Goal: Use online tool/utility: Utilize a website feature to perform a specific function

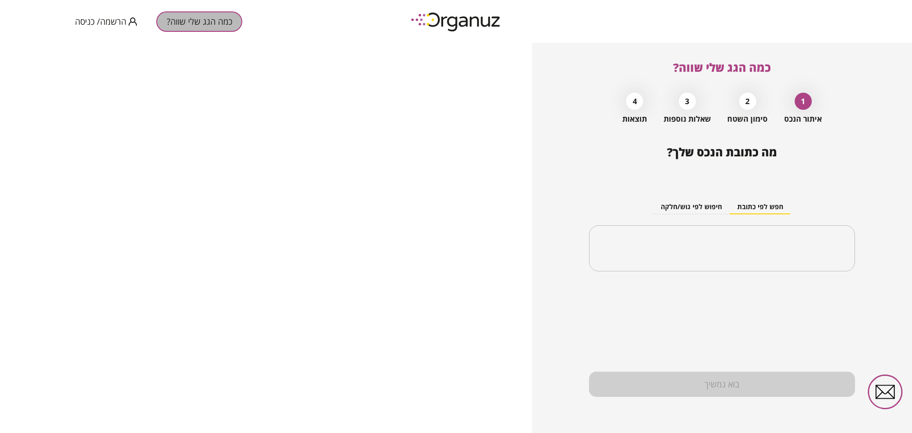
click at [208, 24] on button "כמה הגג שלי שווה?" at bounding box center [199, 21] width 86 height 20
click at [733, 235] on div "​" at bounding box center [722, 248] width 266 height 47
type input "*"
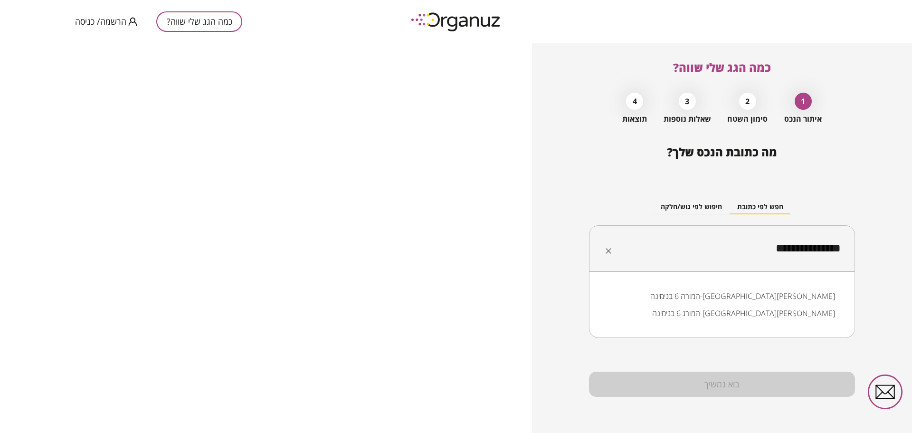
click at [811, 300] on li "המורה 6 בנימינה-[GEOGRAPHIC_DATA][PERSON_NAME]" at bounding box center [721, 295] width 241 height 17
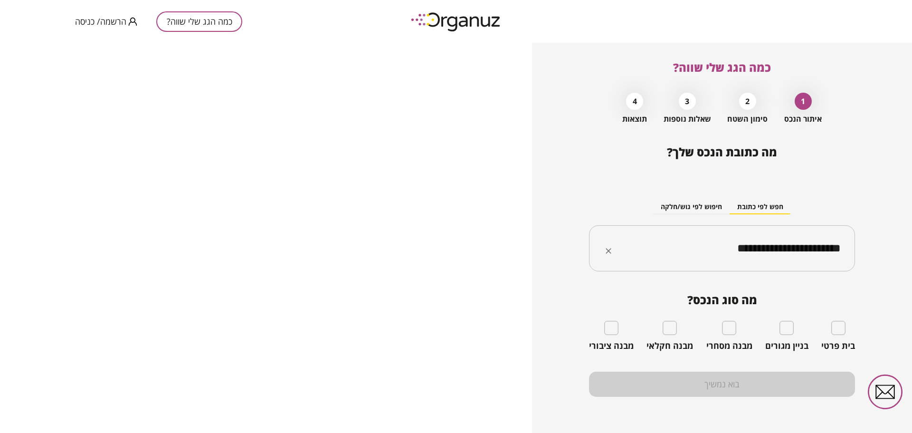
type input "**********"
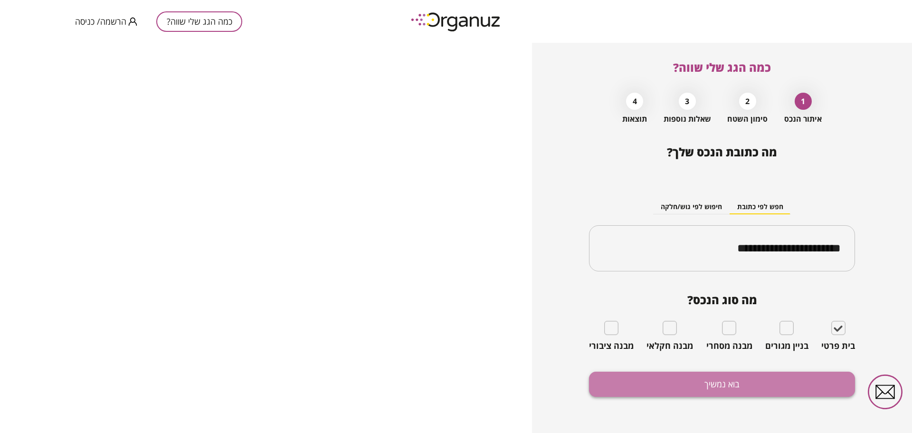
click at [740, 381] on button "בוא נמשיך" at bounding box center [722, 383] width 266 height 25
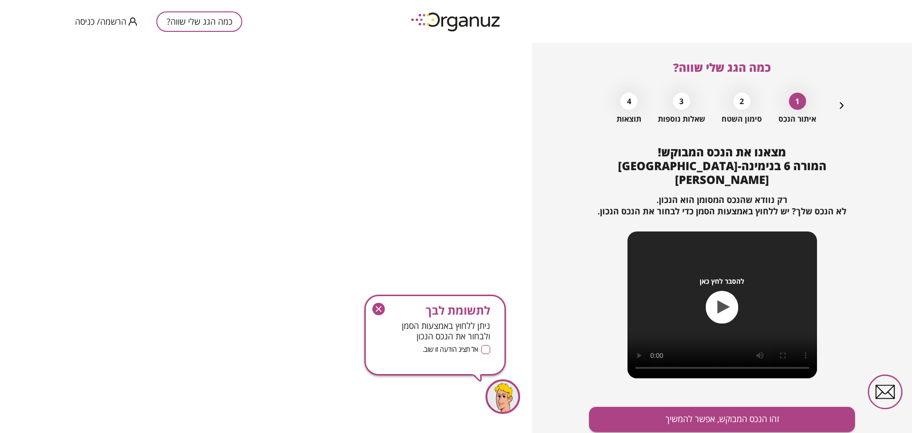
scroll to position [21, 0]
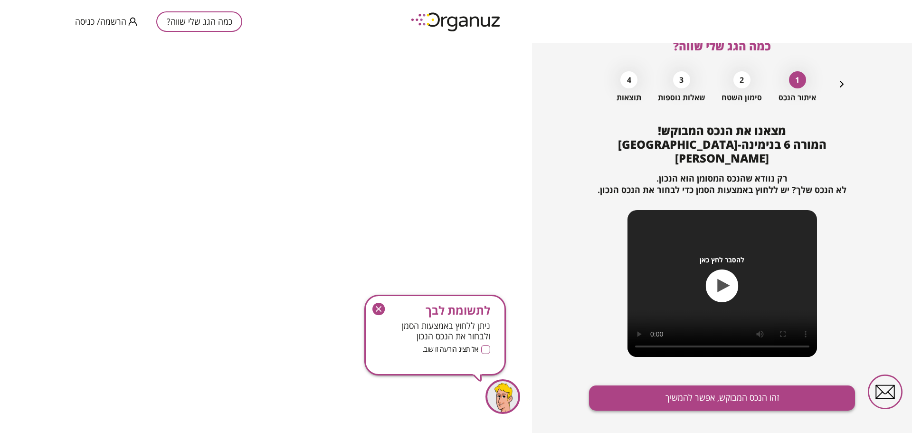
click at [693, 385] on button "זהו הנכס המבוקש, אפשר להמשיך" at bounding box center [722, 397] width 266 height 25
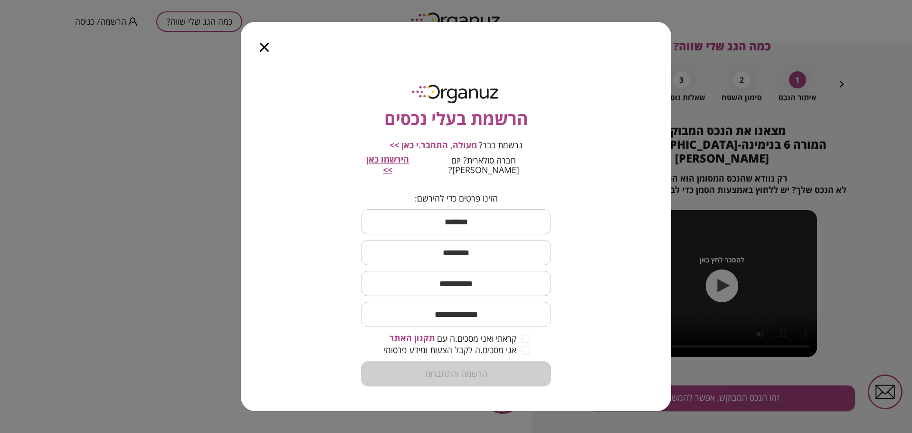
click at [500, 215] on input "text" at bounding box center [456, 222] width 190 height 28
type input "***"
type input "******"
type input "**********"
type input "*"
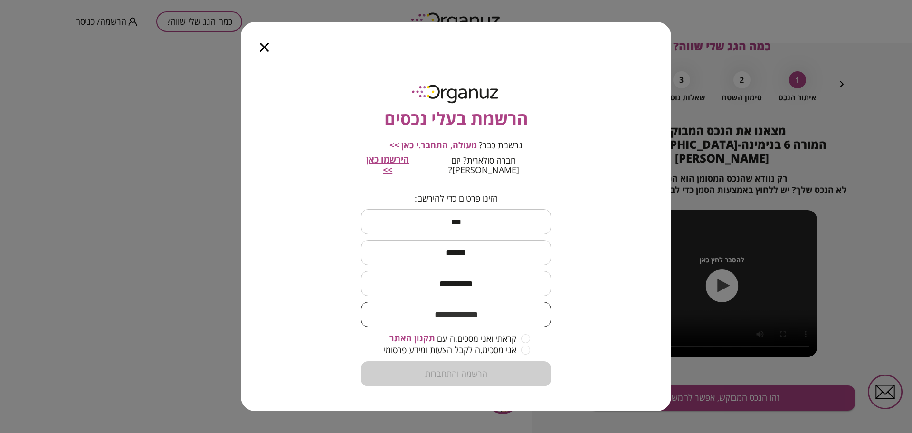
type input "*"
type input "**********"
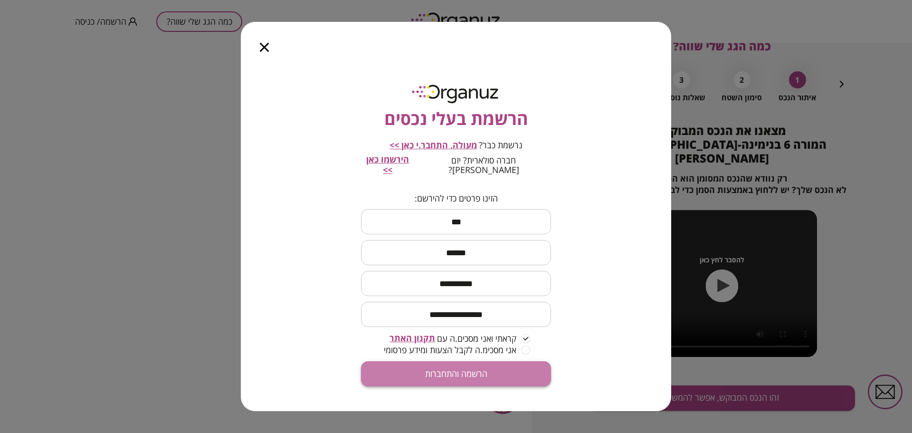
click at [448, 366] on button "הרשמה והתחברות" at bounding box center [456, 373] width 190 height 25
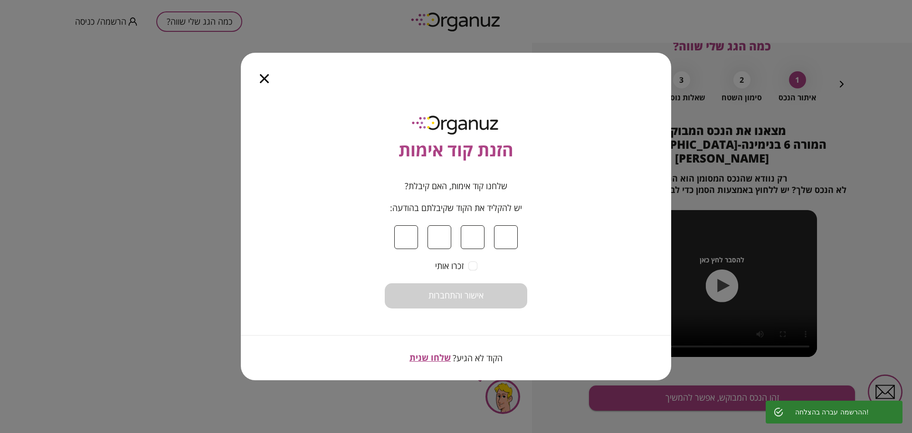
click at [413, 240] on input at bounding box center [406, 237] width 24 height 24
type input "*"
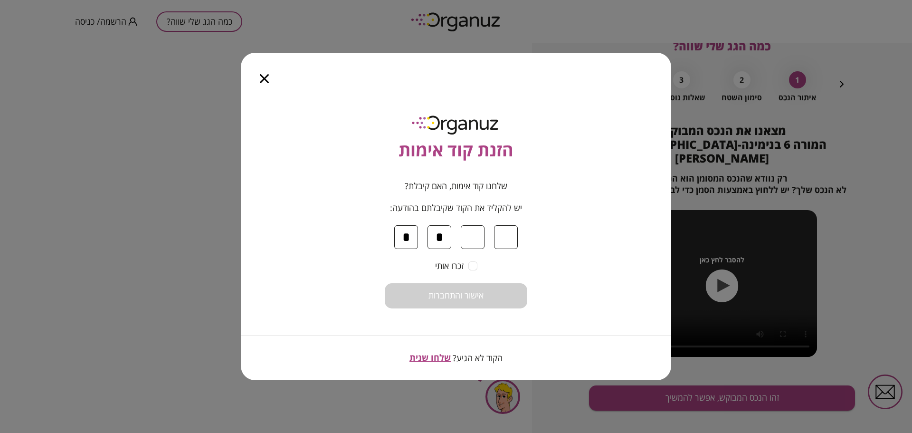
type input "*"
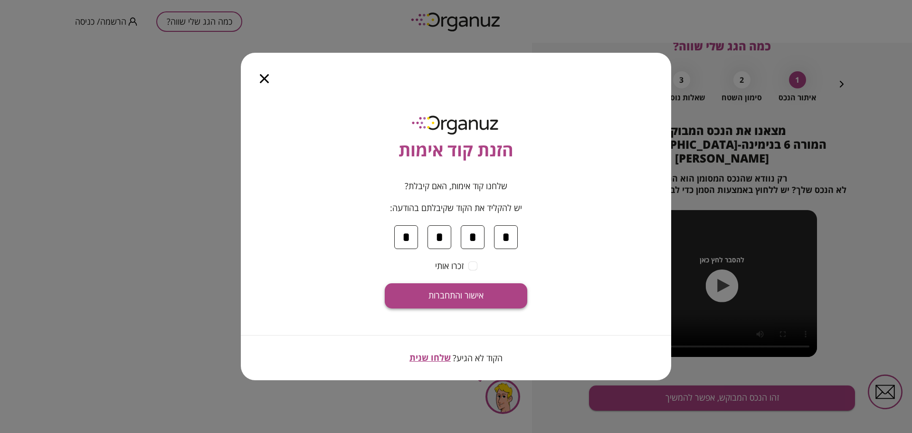
type input "*"
click at [473, 294] on span "אישור והתחברות" at bounding box center [455, 295] width 55 height 10
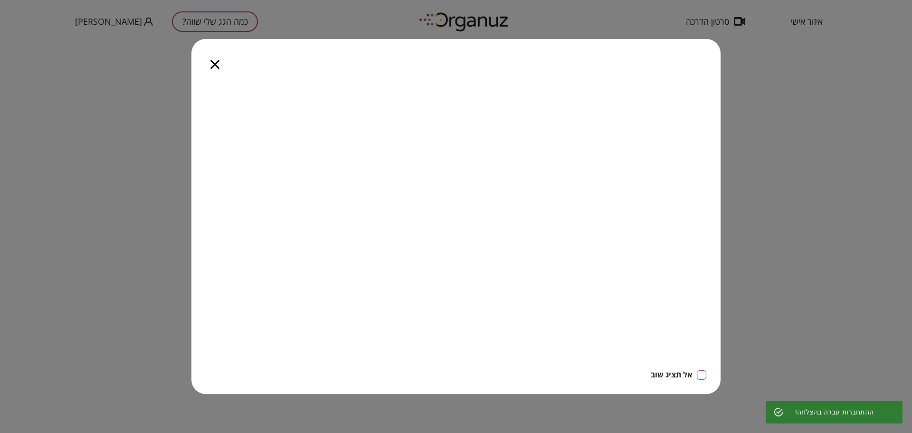
click at [707, 374] on div "אל תציג שוב" at bounding box center [455, 236] width 529 height 315
click at [216, 66] on icon "button" at bounding box center [214, 64] width 9 height 9
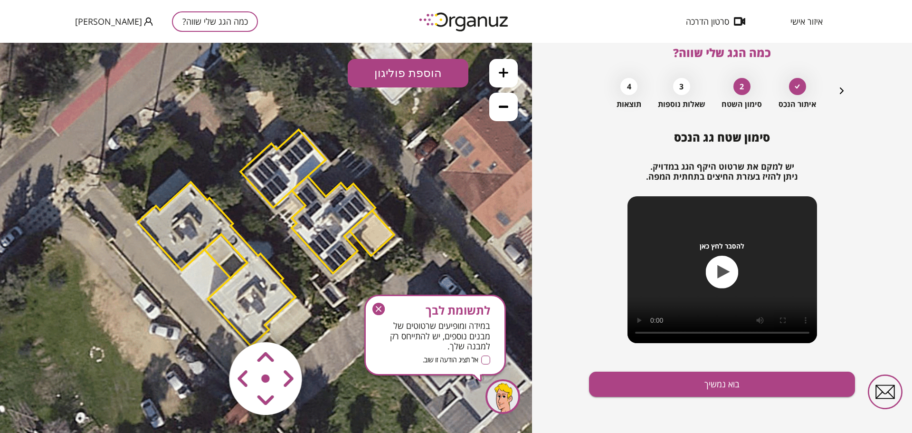
drag, startPoint x: 378, startPoint y: 308, endPoint x: 384, endPoint y: 269, distance: 39.3
click at [378, 308] on icon "button" at bounding box center [379, 309] width 6 height 6
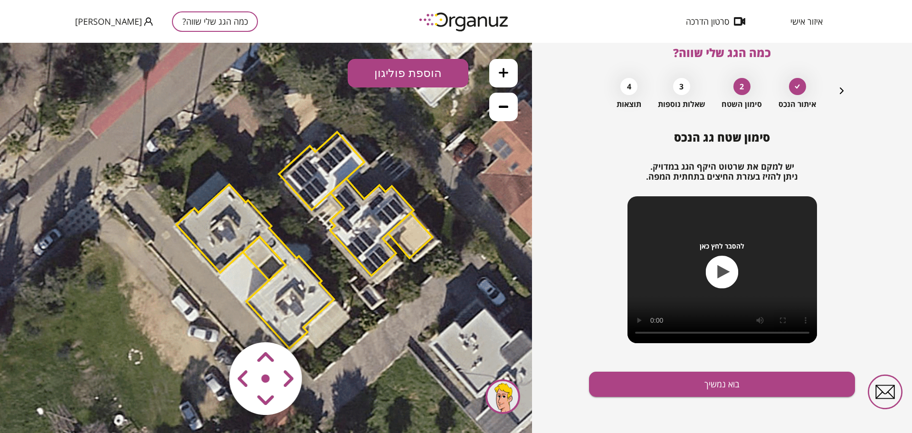
drag, startPoint x: 189, startPoint y: 185, endPoint x: 261, endPoint y: 199, distance: 73.1
click at [257, 198] on polygon at bounding box center [255, 266] width 158 height 164
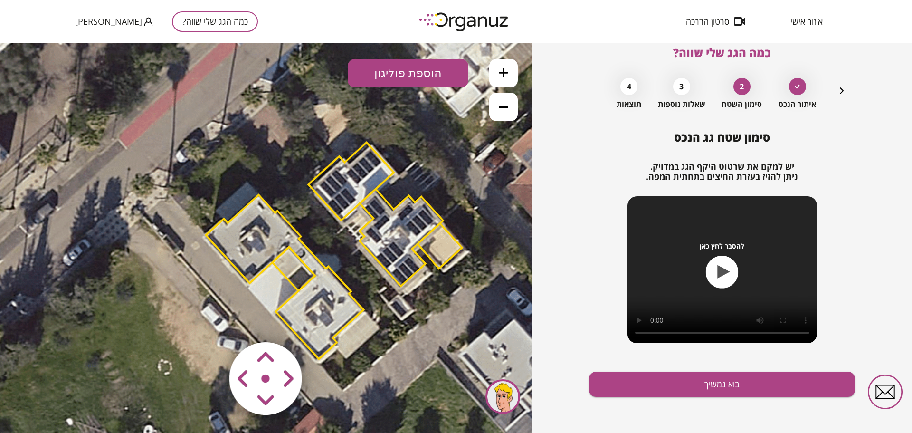
click at [505, 78] on button at bounding box center [503, 73] width 28 height 28
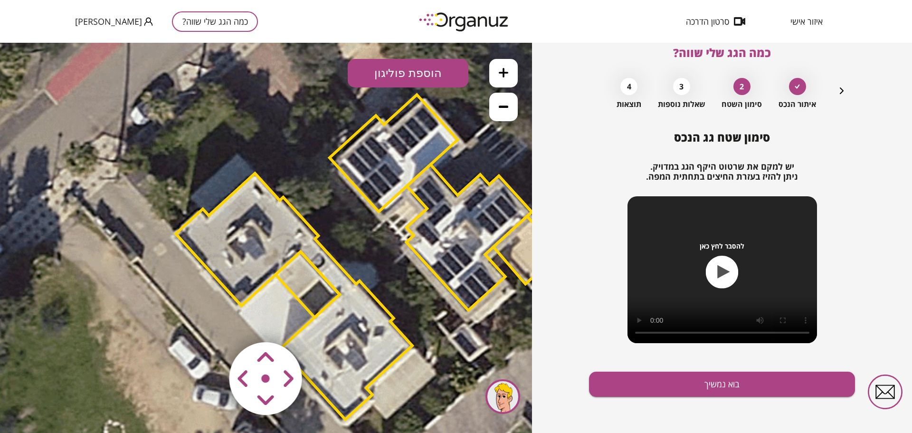
click at [209, 322] on area at bounding box center [209, 322] width 0 height 0
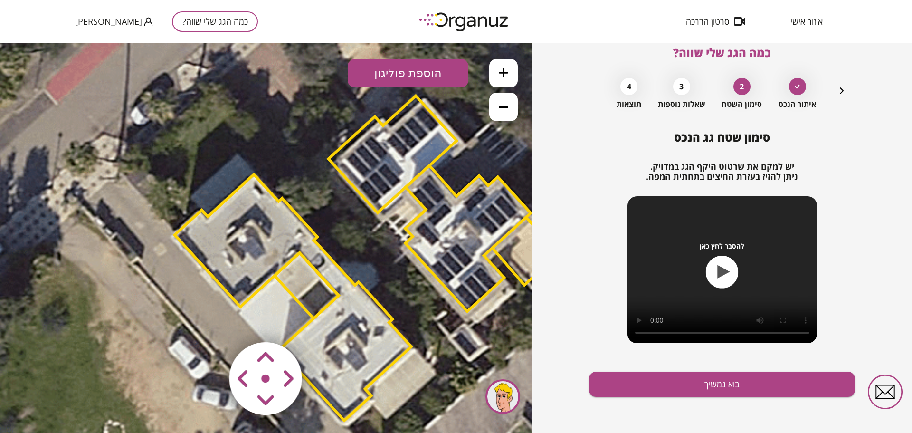
click at [209, 322] on area at bounding box center [209, 322] width 0 height 0
click at [355, 409] on polygon at bounding box center [293, 297] width 237 height 246
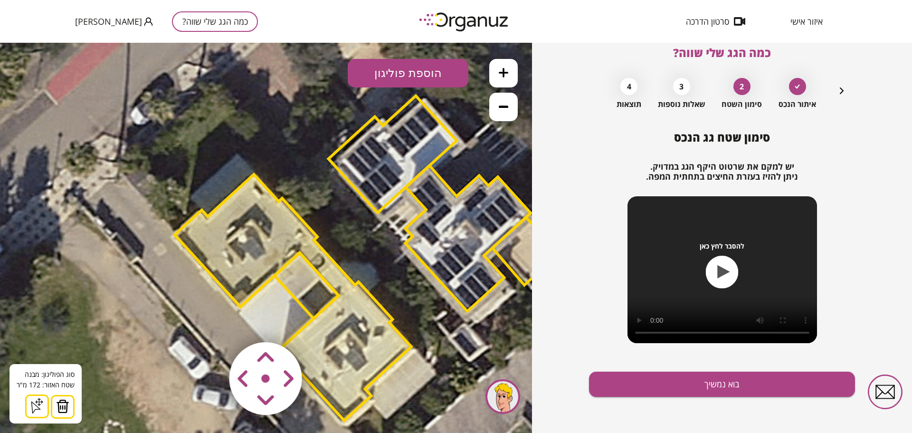
click at [496, 244] on polygon at bounding box center [467, 238] width 125 height 146
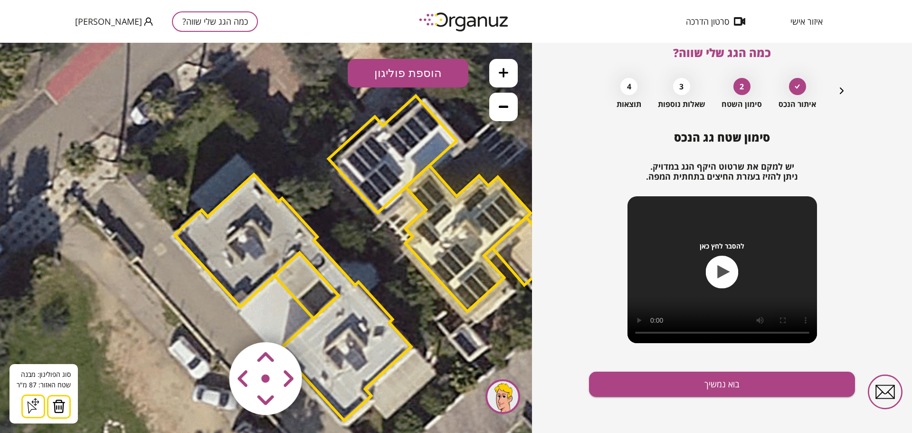
click at [57, 407] on img at bounding box center [58, 406] width 13 height 14
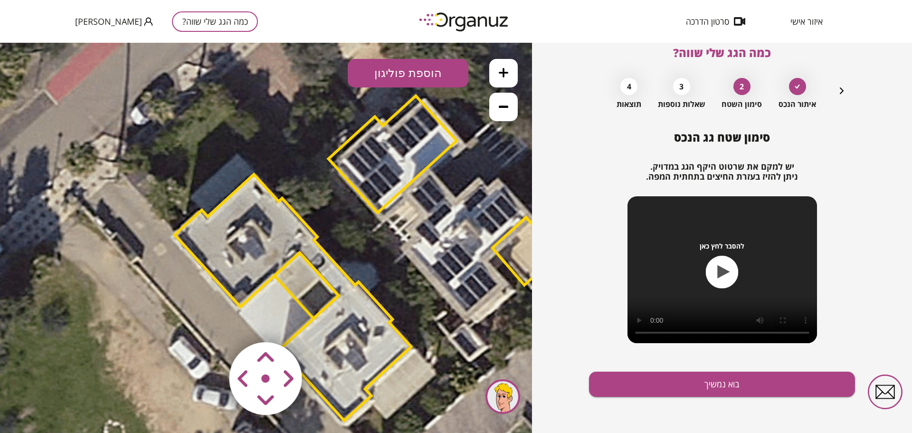
click at [365, 199] on polygon at bounding box center [393, 154] width 128 height 117
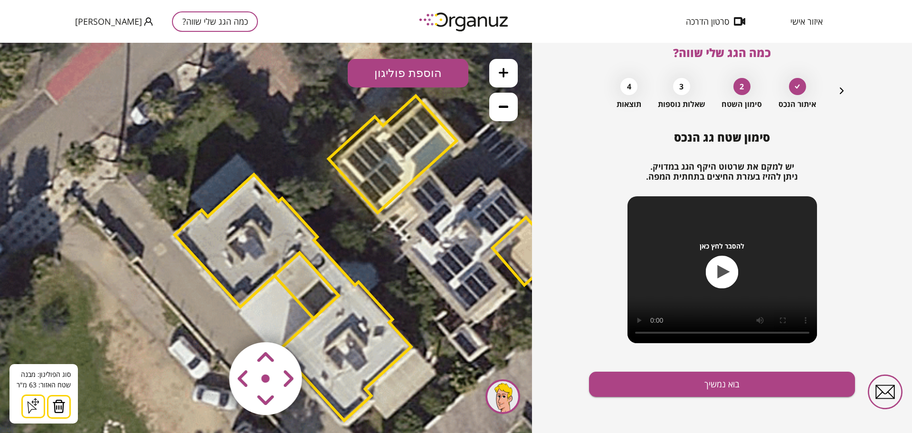
click at [54, 406] on img at bounding box center [58, 406] width 13 height 14
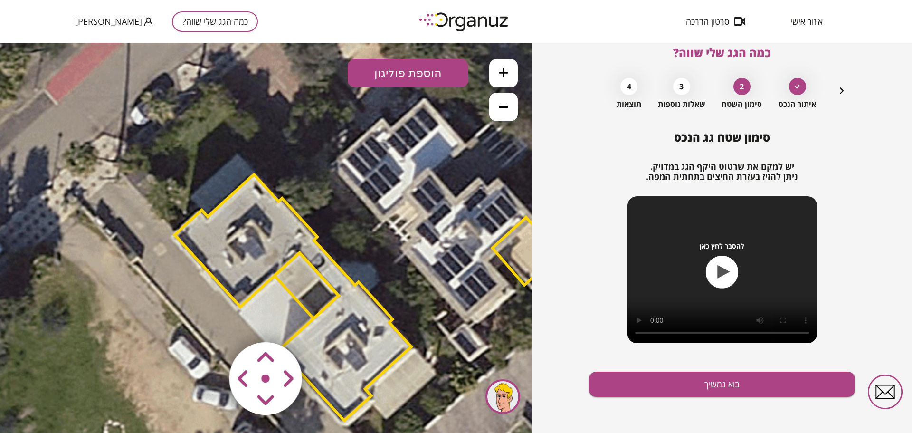
click at [376, 373] on polygon at bounding box center [293, 297] width 237 height 246
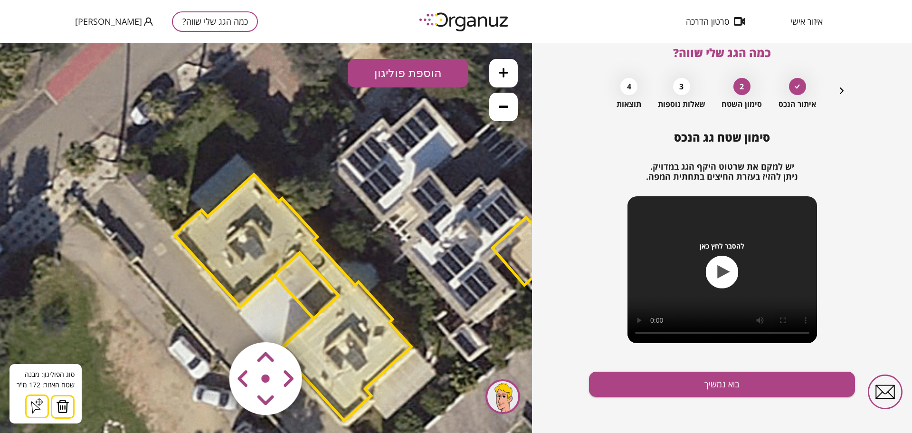
click at [60, 404] on img at bounding box center [62, 406] width 13 height 14
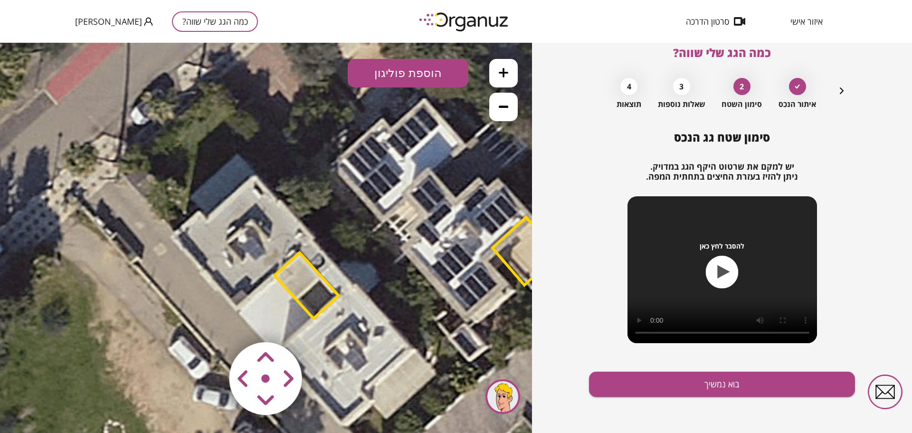
click at [327, 284] on polygon at bounding box center [306, 286] width 64 height 66
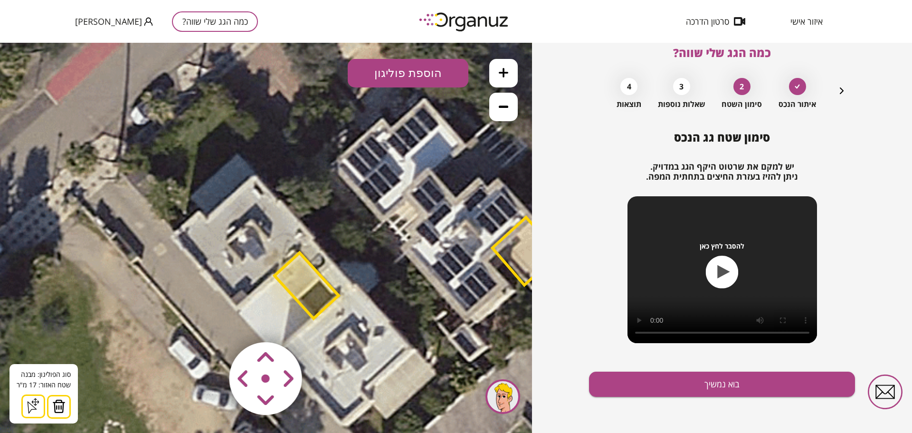
click at [60, 403] on img at bounding box center [58, 406] width 13 height 14
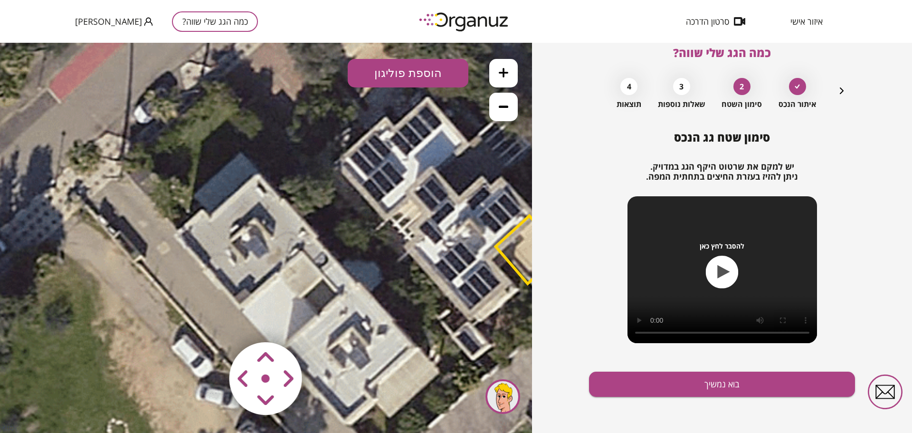
drag, startPoint x: 251, startPoint y: 183, endPoint x: 254, endPoint y: 174, distance: 9.6
click at [254, 174] on icon at bounding box center [371, 257] width 1186 height 1186
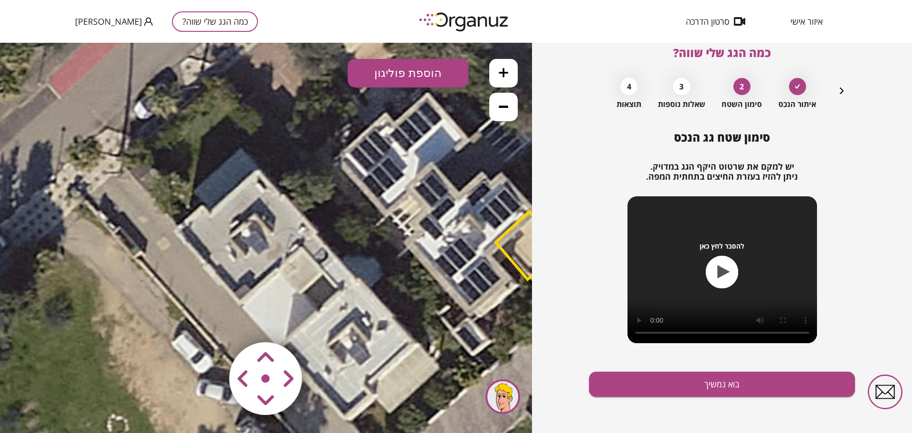
click at [209, 322] on area at bounding box center [209, 322] width 0 height 0
click at [407, 76] on button "הוספת פוליגון" at bounding box center [408, 73] width 121 height 28
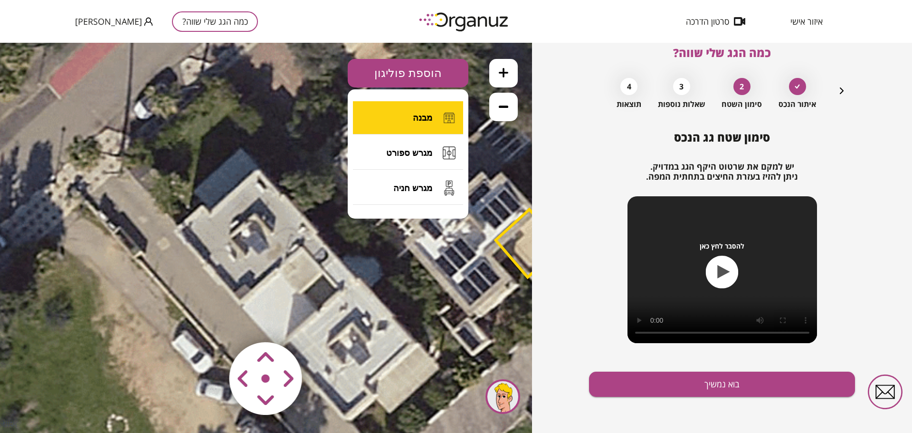
click at [420, 115] on span "מבנה" at bounding box center [422, 118] width 19 height 10
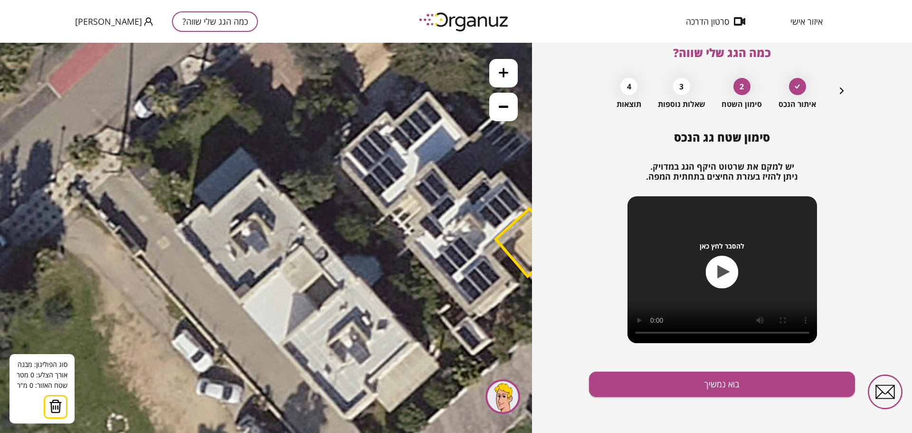
click at [203, 211] on icon at bounding box center [371, 252] width 1186 height 1186
click at [203, 213] on icon at bounding box center [371, 252] width 1186 height 1186
click at [181, 229] on polygon at bounding box center [192, 221] width 22 height 16
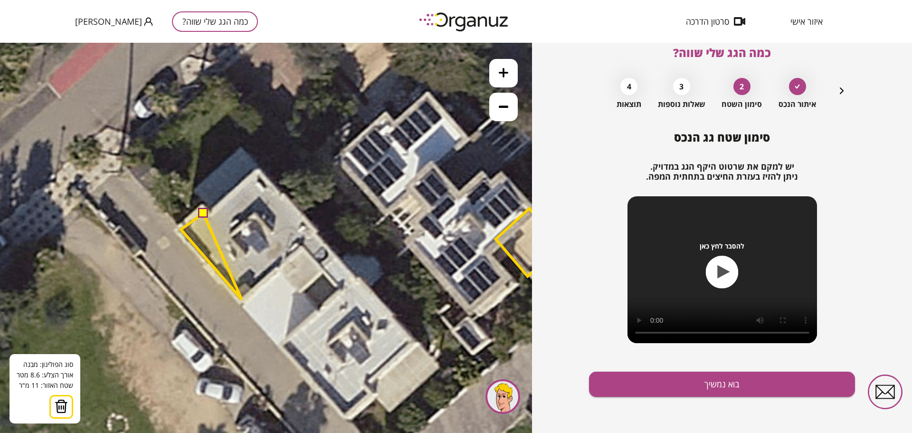
click at [242, 299] on polygon at bounding box center [211, 256] width 61 height 86
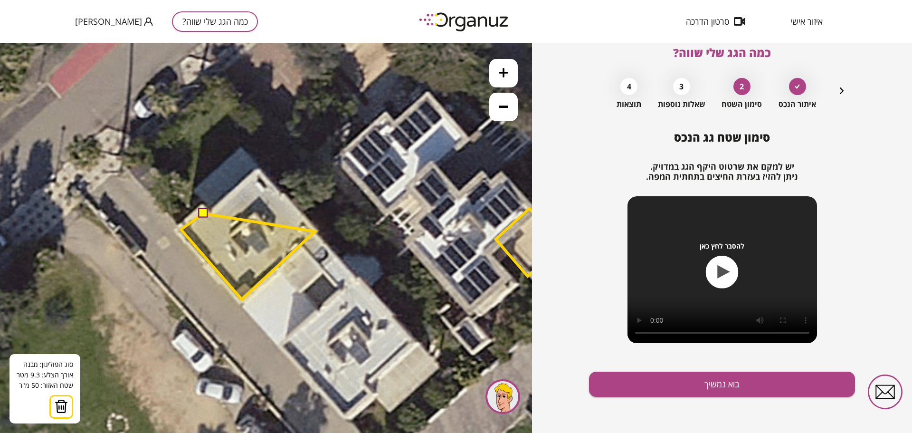
click at [315, 231] on polygon at bounding box center [248, 256] width 134 height 86
click at [257, 170] on polygon at bounding box center [248, 234] width 134 height 129
click at [209, 216] on polygon at bounding box center [248, 235] width 134 height 130
click at [202, 213] on button at bounding box center [202, 212] width 9 height 9
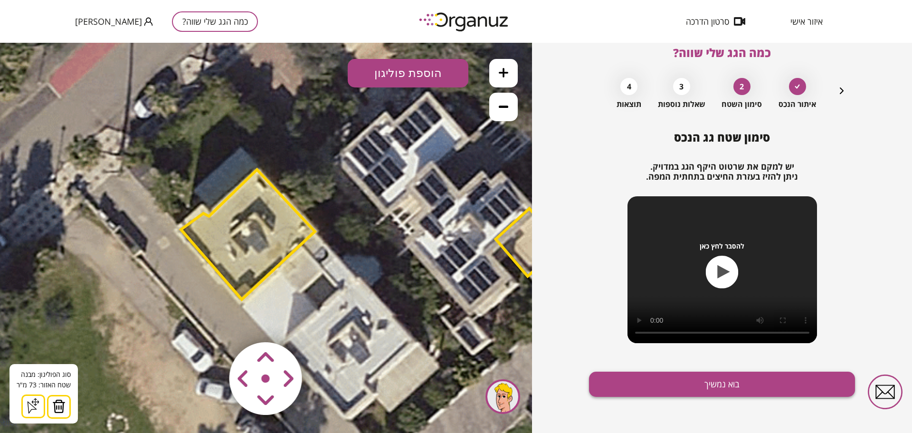
click at [688, 388] on button "בוא נמשיך" at bounding box center [722, 383] width 266 height 25
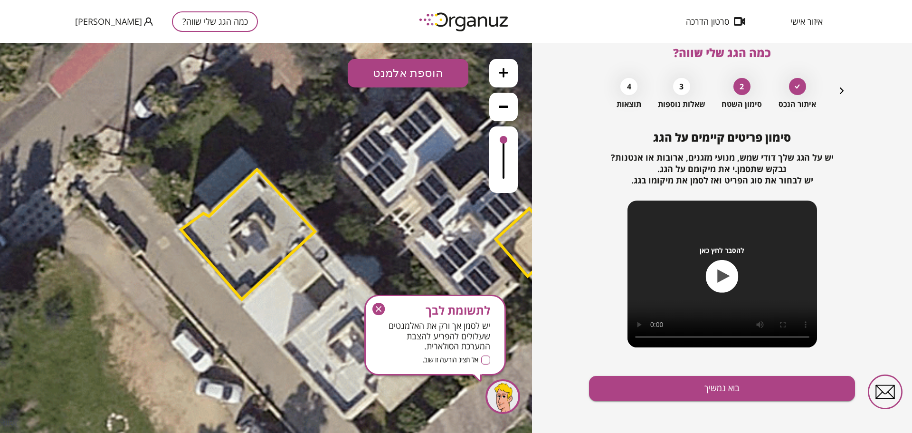
click at [444, 78] on button "הוספת אלמנט" at bounding box center [408, 73] width 121 height 28
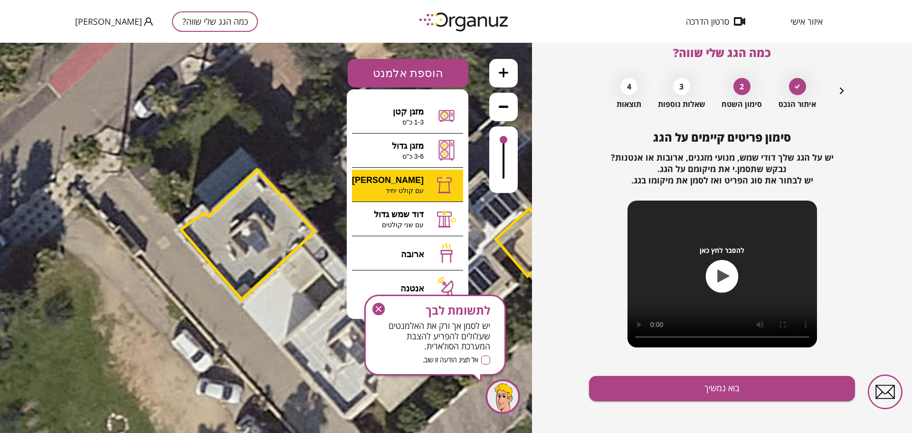
click at [428, 193] on div ".st0 { fill: #FFFFFF; } 73" at bounding box center [266, 238] width 532 height 390
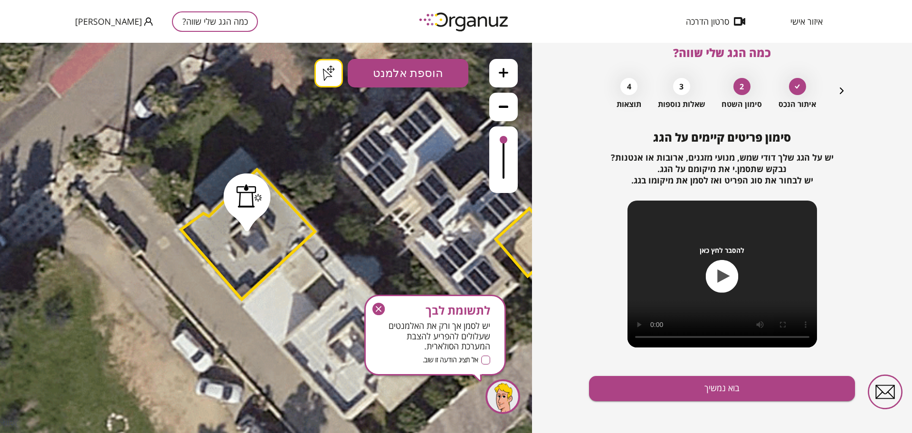
click at [743, 390] on button "בוא נמשיך" at bounding box center [722, 388] width 266 height 25
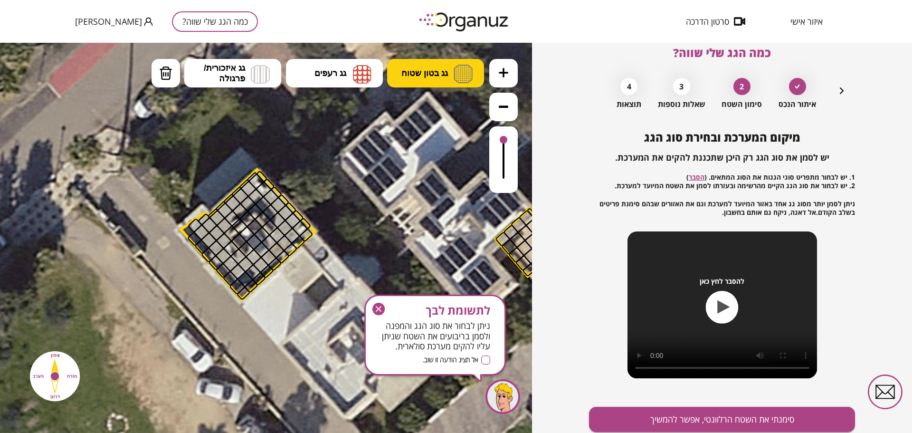
click at [467, 82] on img at bounding box center [463, 74] width 19 height 19
click at [464, 110] on div ".st0 { fill: #FFFFFF; } .st0 { fill: #FFFFFF; }" at bounding box center [266, 238] width 532 height 390
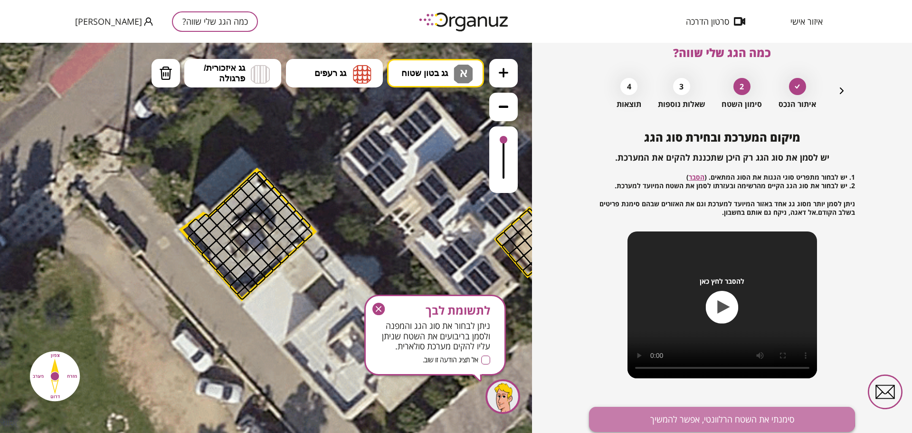
click at [711, 417] on button "סימנתי את השטח הרלוונטי, אפשר להמשיך" at bounding box center [722, 419] width 266 height 25
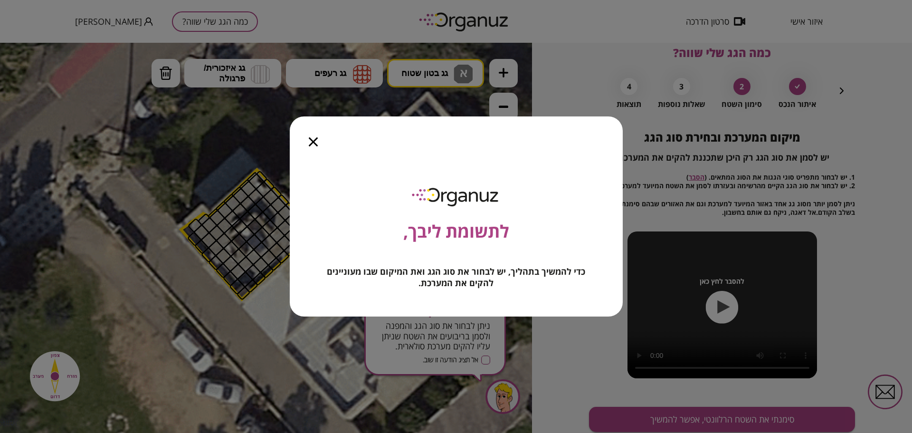
click at [318, 141] on div at bounding box center [313, 136] width 47 height 40
click at [312, 141] on icon "button" at bounding box center [313, 141] width 9 height 9
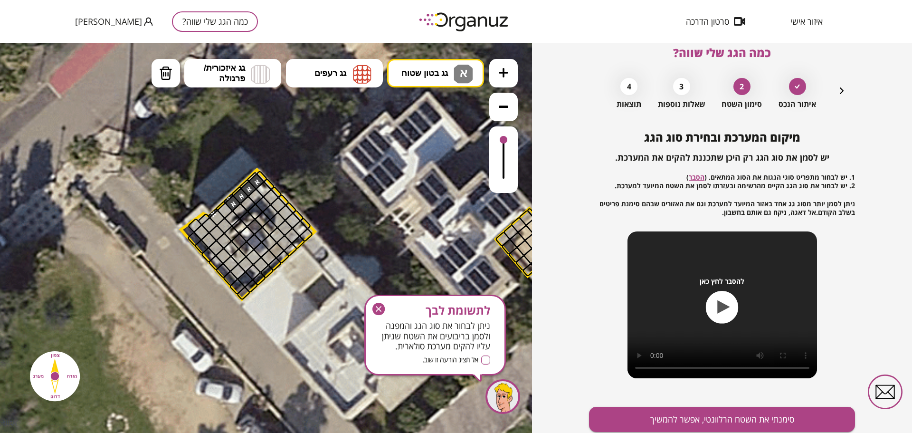
drag, startPoint x: 255, startPoint y: 181, endPoint x: 212, endPoint y: 212, distance: 52.3
drag, startPoint x: 228, startPoint y: 207, endPoint x: 221, endPoint y: 229, distance: 23.0
drag, startPoint x: 231, startPoint y: 218, endPoint x: 246, endPoint y: 202, distance: 21.2
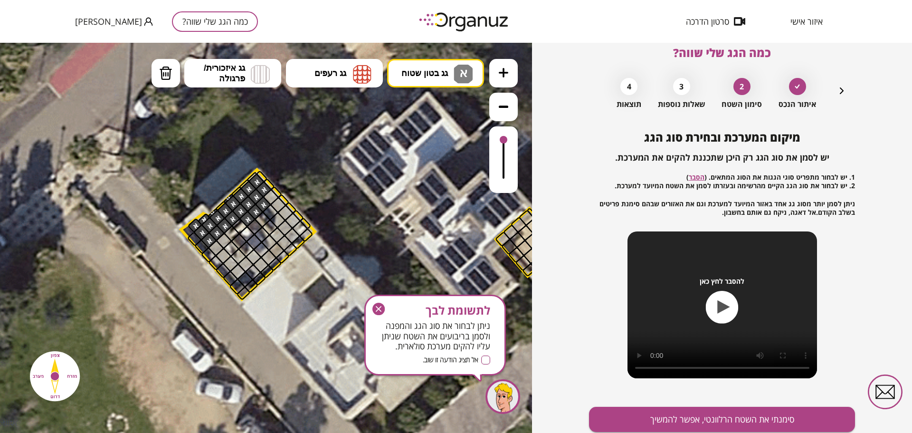
click at [247, 220] on div at bounding box center [247, 218] width 17 height 17
click at [253, 215] on div at bounding box center [255, 211] width 17 height 17
click at [165, 69] on img at bounding box center [165, 73] width 13 height 14
click at [256, 212] on div at bounding box center [255, 211] width 17 height 17
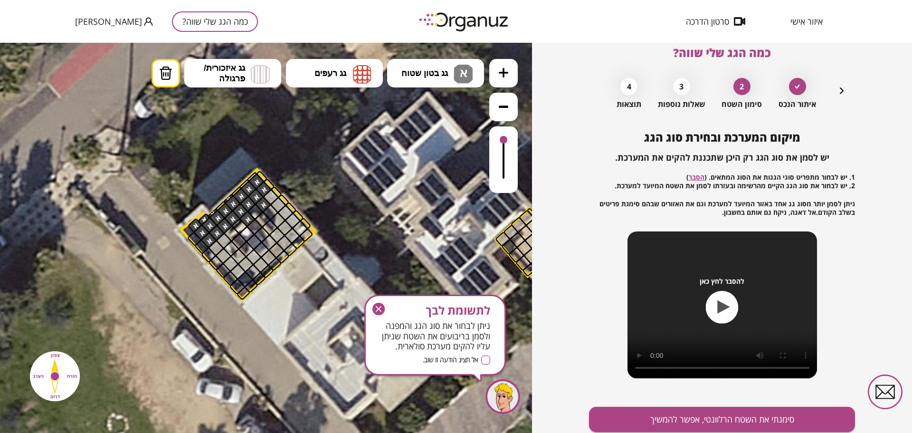
click at [264, 207] on div at bounding box center [263, 204] width 17 height 17
click at [246, 219] on div at bounding box center [247, 218] width 17 height 17
click at [416, 68] on span "גג בטון שטוח" at bounding box center [424, 73] width 47 height 10
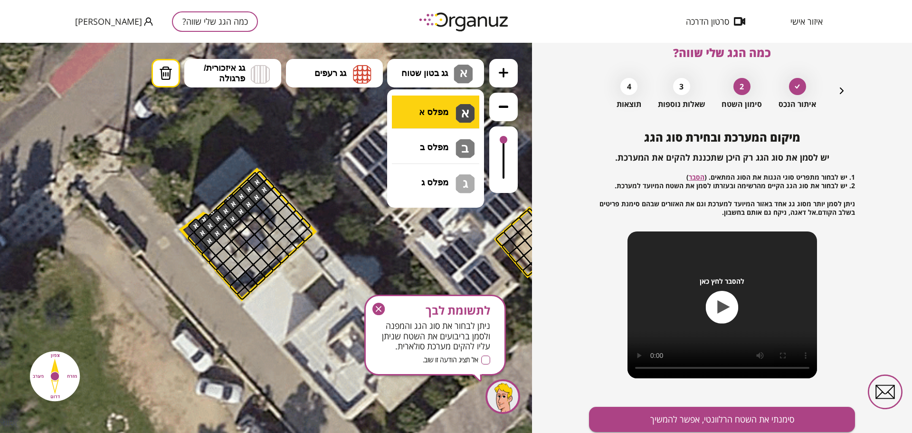
click at [431, 111] on div ".st0 { fill: #FFFFFF; } .st0 { fill: #FFFFFF; }" at bounding box center [266, 238] width 532 height 390
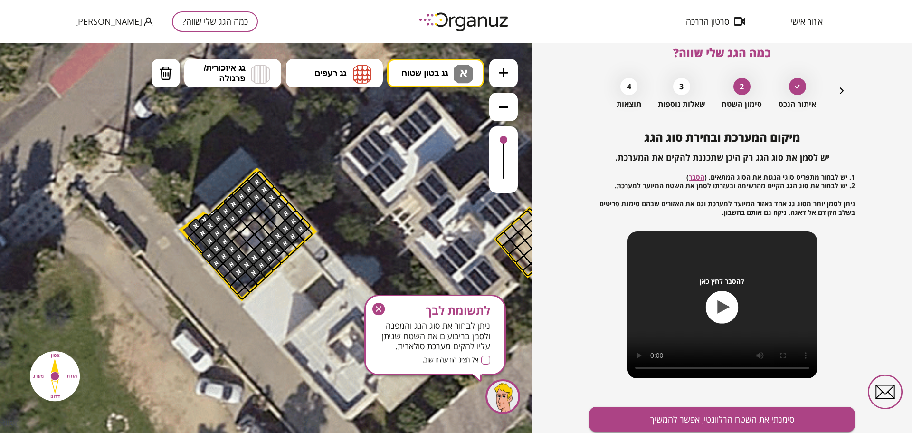
drag, startPoint x: 271, startPoint y: 196, endPoint x: 274, endPoint y: 246, distance: 49.9
drag, startPoint x: 303, startPoint y: 238, endPoint x: 265, endPoint y: 266, distance: 47.9
click at [175, 77] on button "מחיקה" at bounding box center [165, 73] width 28 height 28
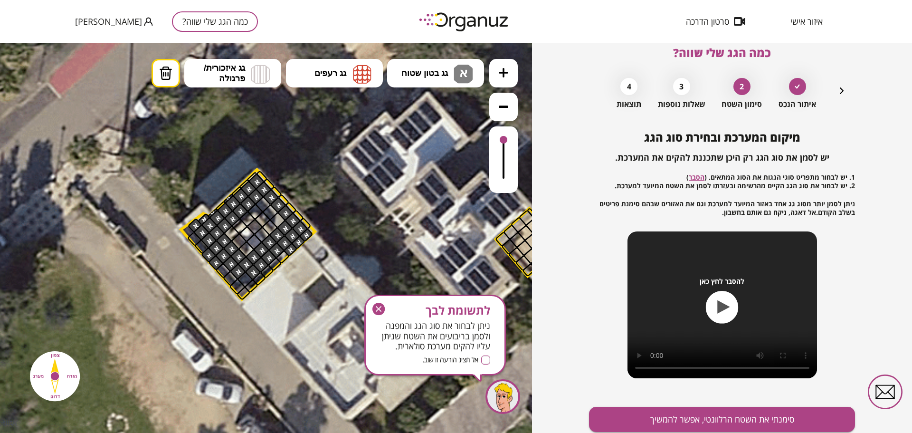
click at [285, 257] on div at bounding box center [282, 257] width 14 height 14
click at [277, 249] on div at bounding box center [276, 250] width 17 height 17
click at [270, 256] on div at bounding box center [268, 257] width 17 height 17
click at [293, 251] on div at bounding box center [290, 249] width 14 height 14
click at [662, 415] on button "סימנתי את השטח הרלוונטי, אפשר להמשיך" at bounding box center [722, 419] width 266 height 25
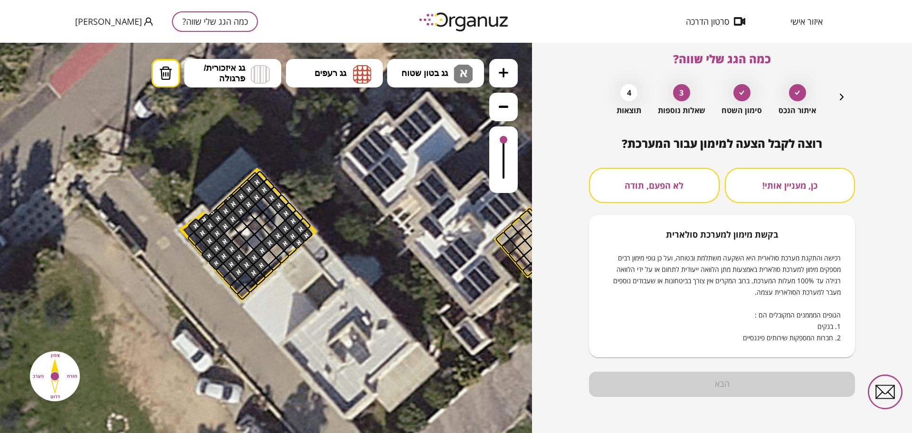
scroll to position [9, 0]
click at [679, 186] on button "לא הפעם, תודה" at bounding box center [654, 185] width 131 height 35
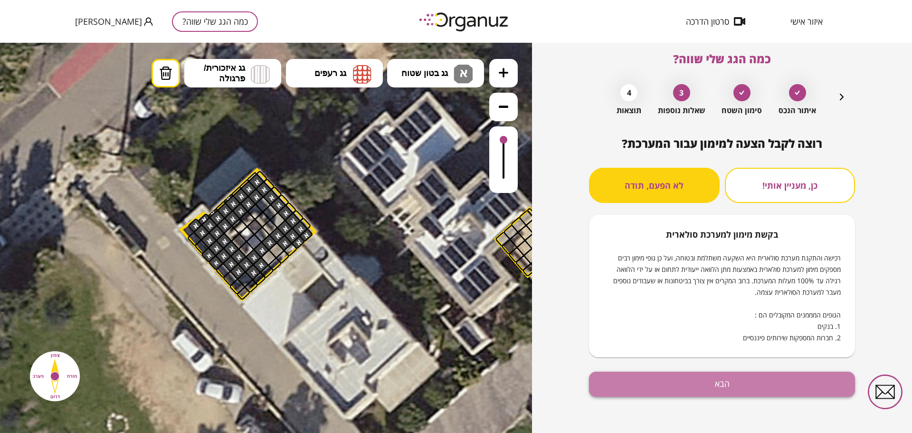
click at [734, 386] on button "הבא" at bounding box center [722, 383] width 266 height 25
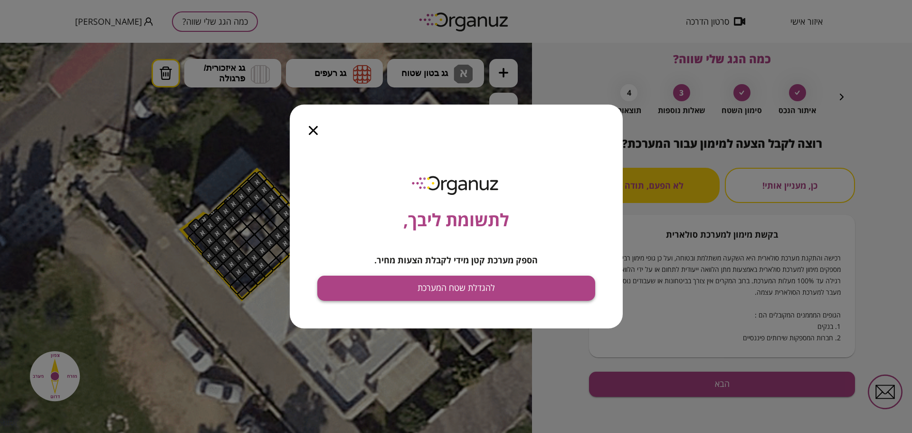
click at [516, 288] on button "להגדלת שטח המערכת" at bounding box center [456, 287] width 278 height 25
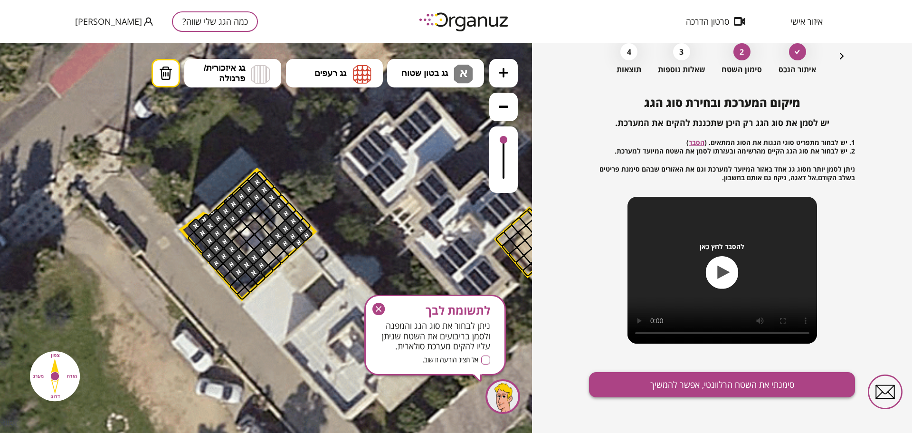
scroll to position [50, 0]
click at [708, 383] on button "סימנתי את השטח הרלוונטי, אפשר להמשיך" at bounding box center [722, 383] width 266 height 25
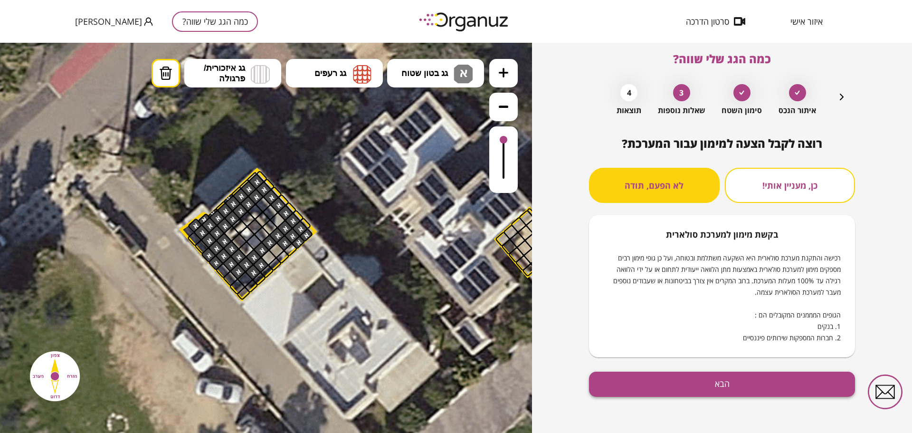
click at [740, 385] on button "הבא" at bounding box center [722, 383] width 266 height 25
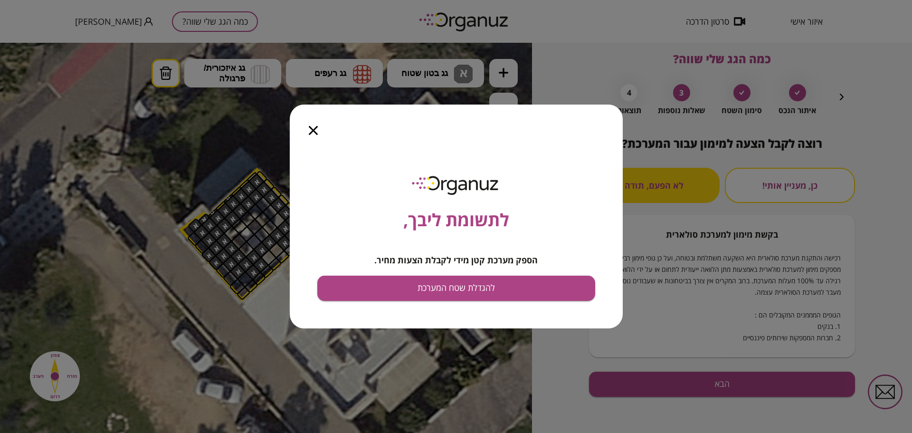
click at [316, 130] on icon "button" at bounding box center [313, 130] width 9 height 9
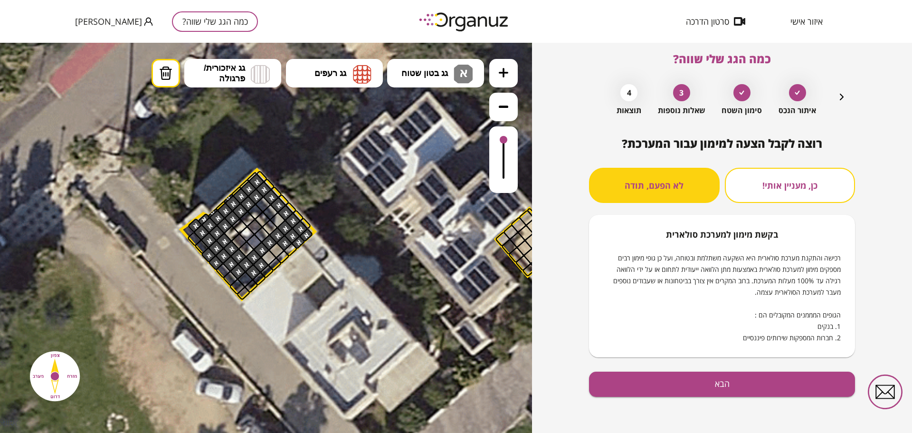
drag, startPoint x: 278, startPoint y: 251, endPoint x: 262, endPoint y: 261, distance: 19.0
click at [262, 261] on div at bounding box center [266, 238] width 532 height 390
click at [439, 72] on div at bounding box center [266, 238] width 532 height 390
click at [424, 85] on div at bounding box center [266, 238] width 532 height 390
click at [432, 73] on div at bounding box center [266, 238] width 532 height 390
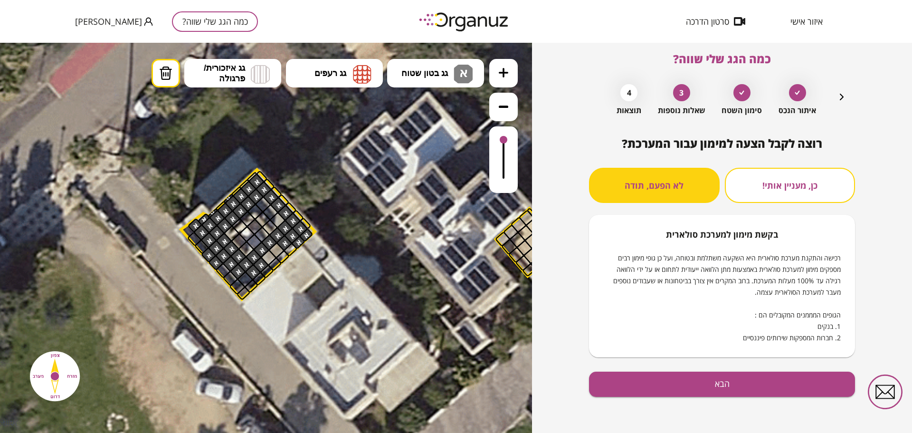
drag, startPoint x: 276, startPoint y: 250, endPoint x: 259, endPoint y: 259, distance: 19.1
click at [259, 259] on div at bounding box center [266, 238] width 532 height 390
click at [306, 243] on div at bounding box center [266, 238] width 532 height 390
click at [445, 75] on div at bounding box center [266, 238] width 532 height 390
click at [719, 384] on button "הבא" at bounding box center [722, 383] width 266 height 25
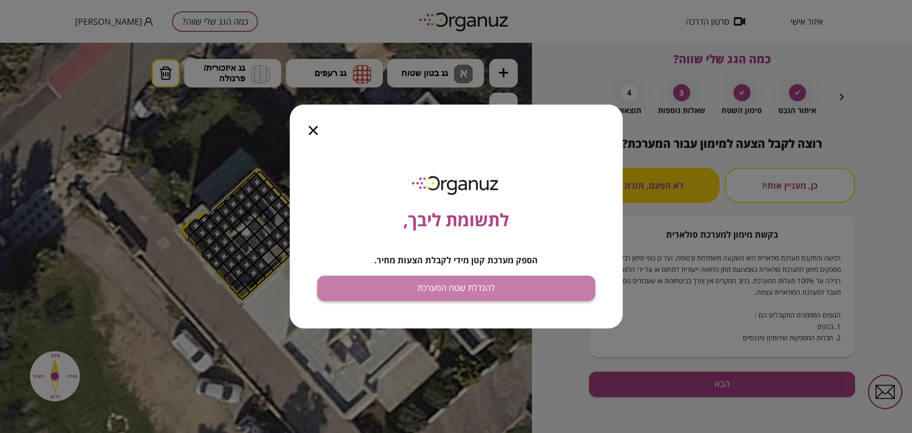
click at [484, 286] on button "להגדלת שטח המערכת" at bounding box center [456, 287] width 278 height 25
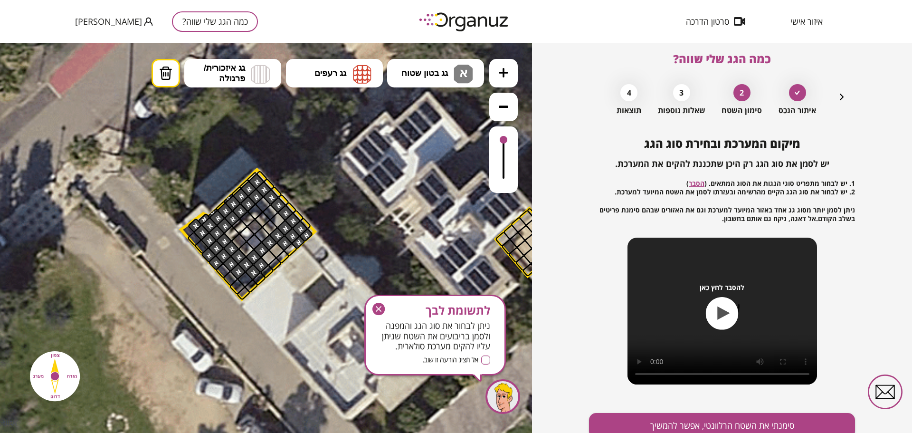
drag, startPoint x: 281, startPoint y: 249, endPoint x: 262, endPoint y: 258, distance: 21.0
click at [266, 258] on div at bounding box center [268, 257] width 17 height 17
click at [436, 78] on span "גג בטון שטוח" at bounding box center [424, 73] width 47 height 10
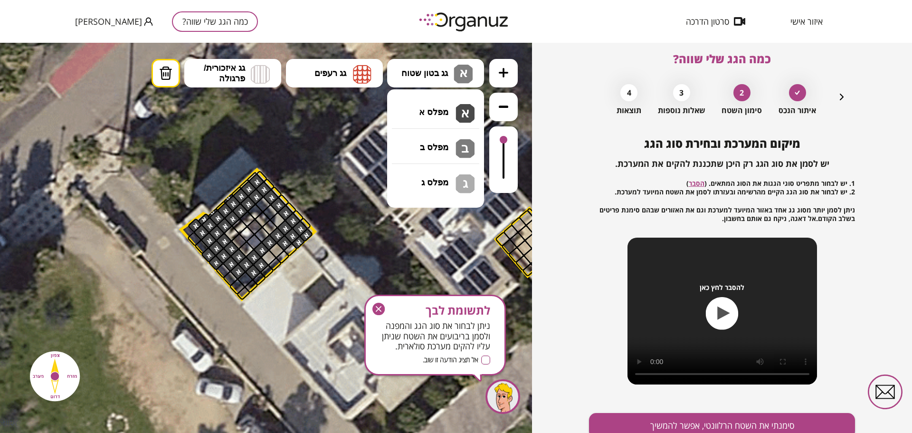
drag, startPoint x: 452, startPoint y: 117, endPoint x: 415, endPoint y: 151, distance: 50.4
click at [452, 117] on div ".st0 { fill: #FFFFFF; } .st0 { fill: #FFFFFF; }" at bounding box center [266, 238] width 532 height 390
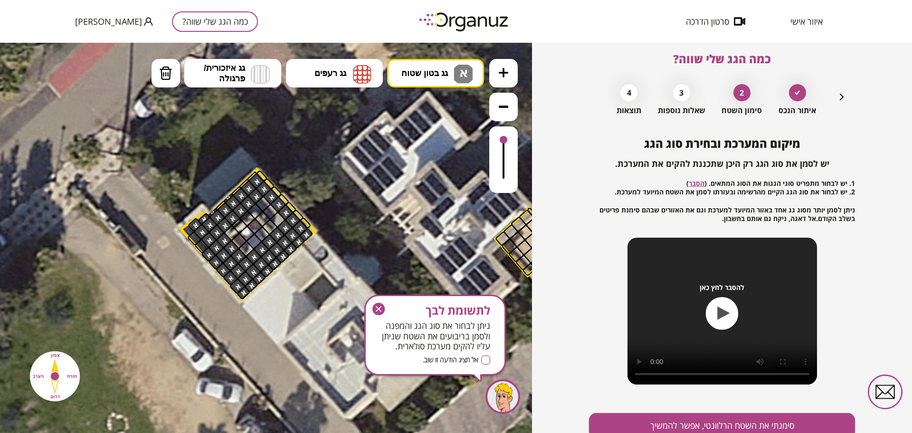
drag, startPoint x: 278, startPoint y: 248, endPoint x: 226, endPoint y: 273, distance: 58.0
click at [723, 421] on button "סימנתי את השטח הרלוונטי, אפשר להמשיך" at bounding box center [722, 425] width 266 height 25
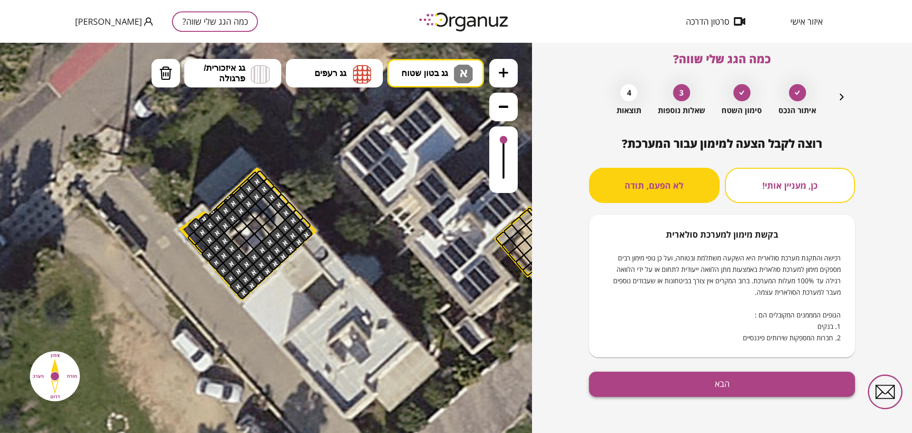
click at [704, 377] on button "הבא" at bounding box center [722, 383] width 266 height 25
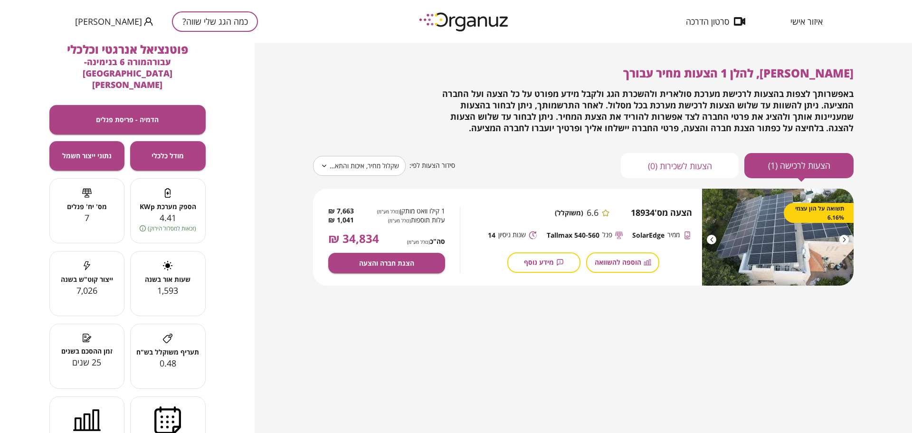
click at [843, 239] on div at bounding box center [843, 239] width 9 height 9
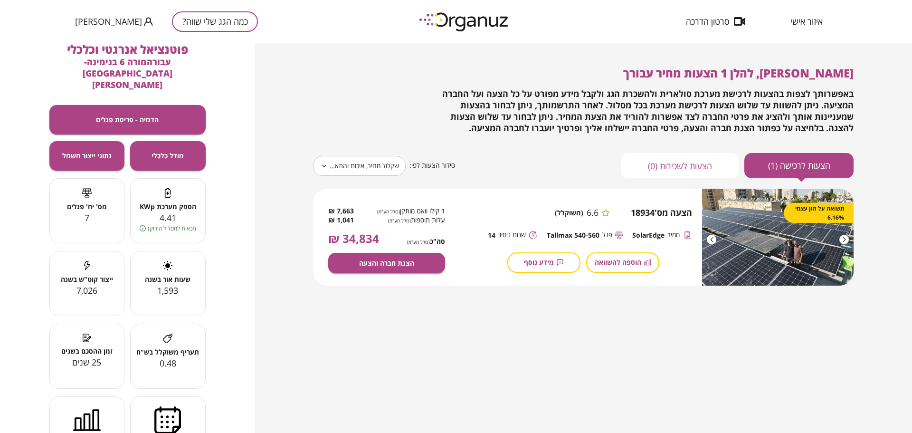
click at [843, 239] on div at bounding box center [843, 239] width 9 height 9
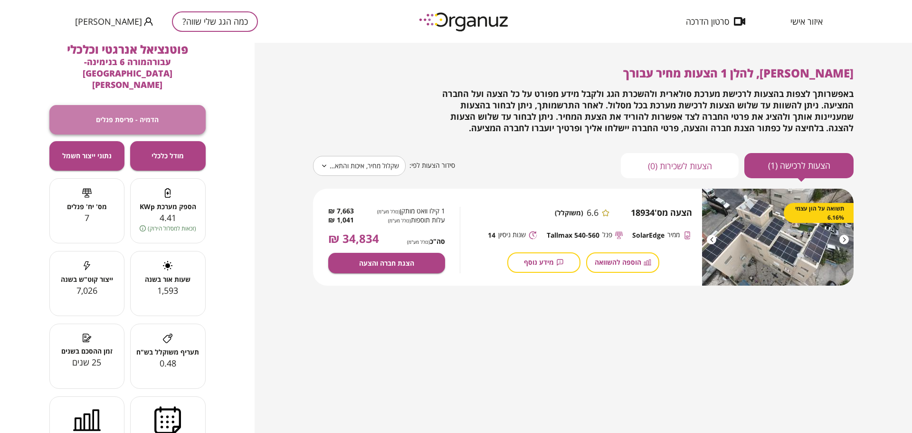
click at [145, 105] on button "הדמיה - פריסת פנלים" at bounding box center [127, 119] width 156 height 29
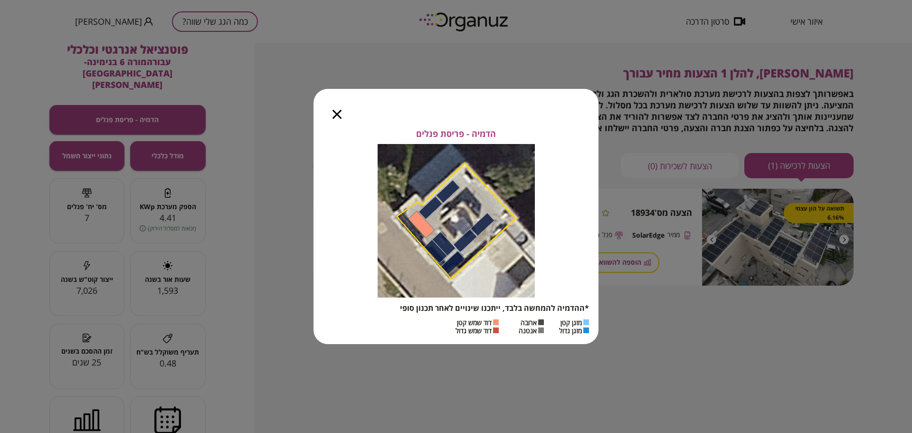
click at [341, 114] on icon "button" at bounding box center [336, 114] width 9 height 9
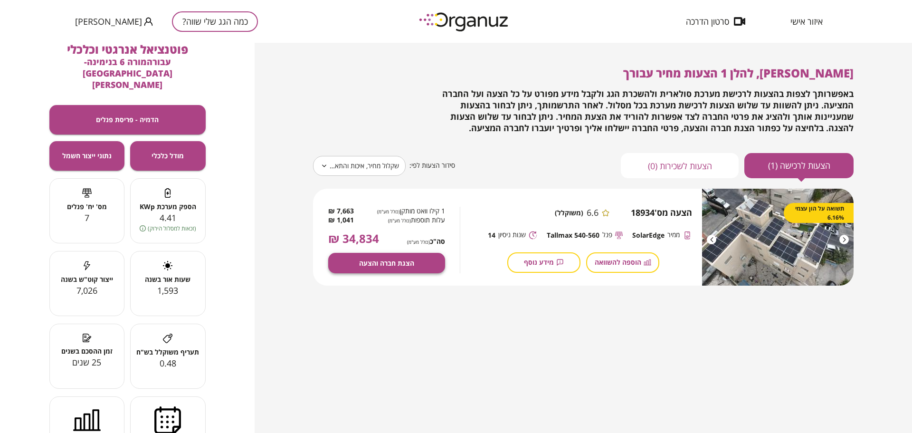
click at [383, 264] on span "הצגת חברה והצעה" at bounding box center [386, 263] width 55 height 8
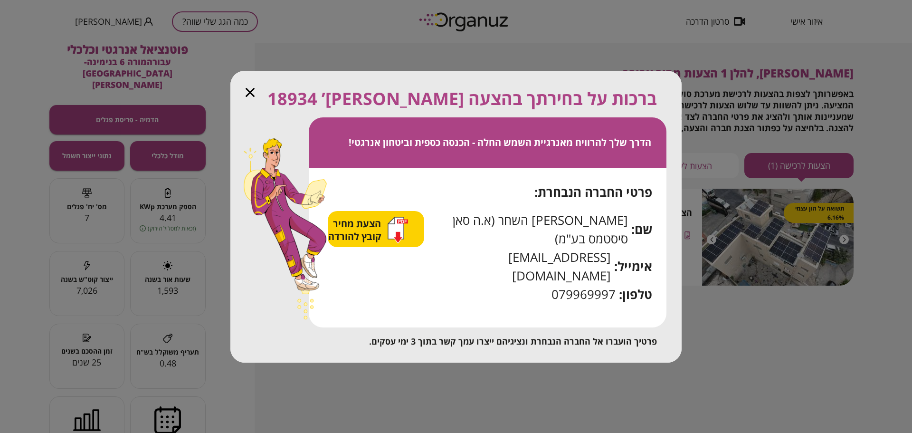
click at [404, 238] on icon "button" at bounding box center [396, 228] width 16 height 22
